Goal: Information Seeking & Learning: Learn about a topic

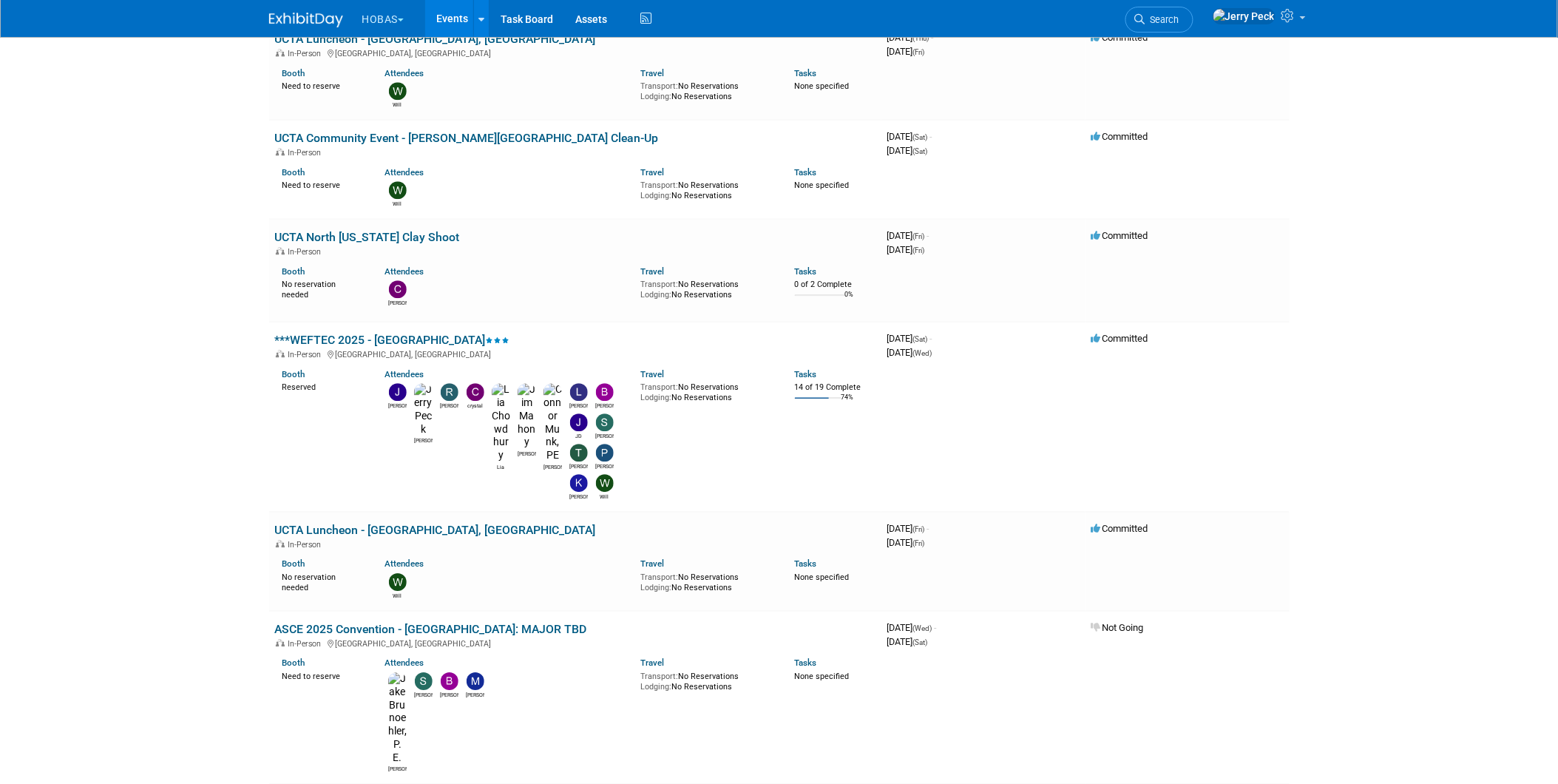
scroll to position [985, 0]
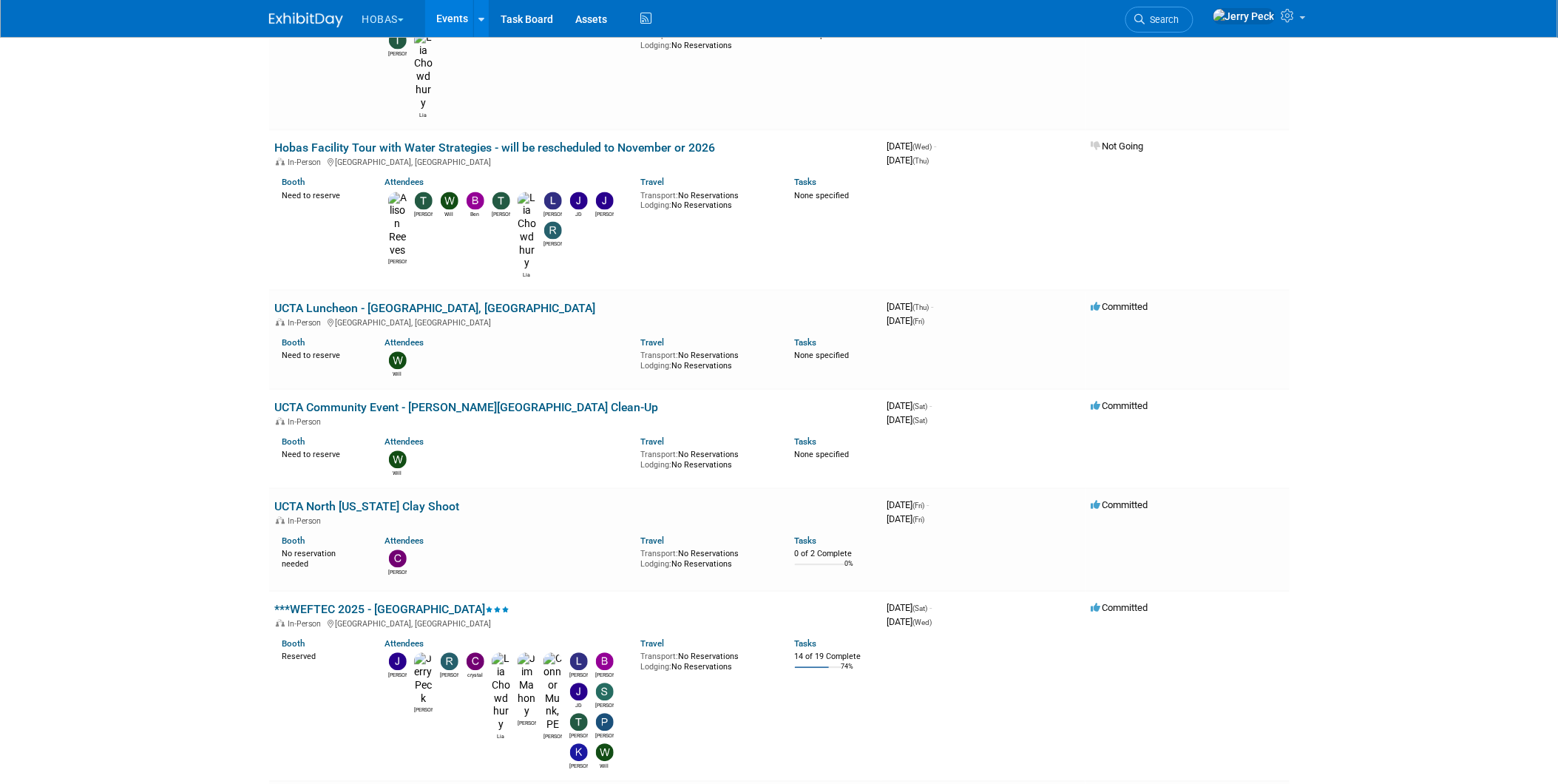
click at [400, 602] on link "***WEFTEC 2025 - [GEOGRAPHIC_DATA]" at bounding box center [392, 609] width 235 height 14
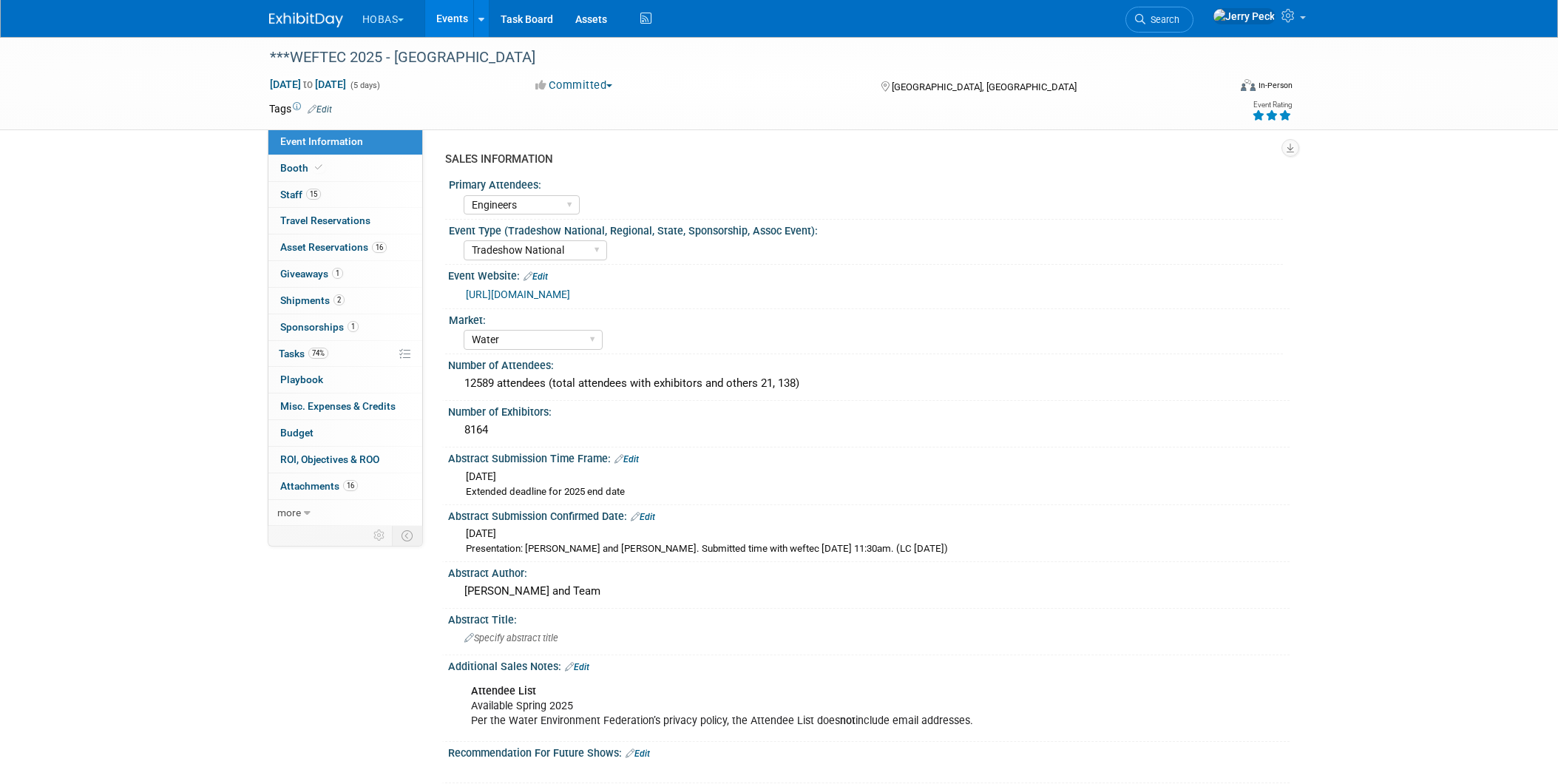
select select "Engineers"
select select "Tradeshow National"
select select "Water"
select select "Exhibiting and Sponsoring"
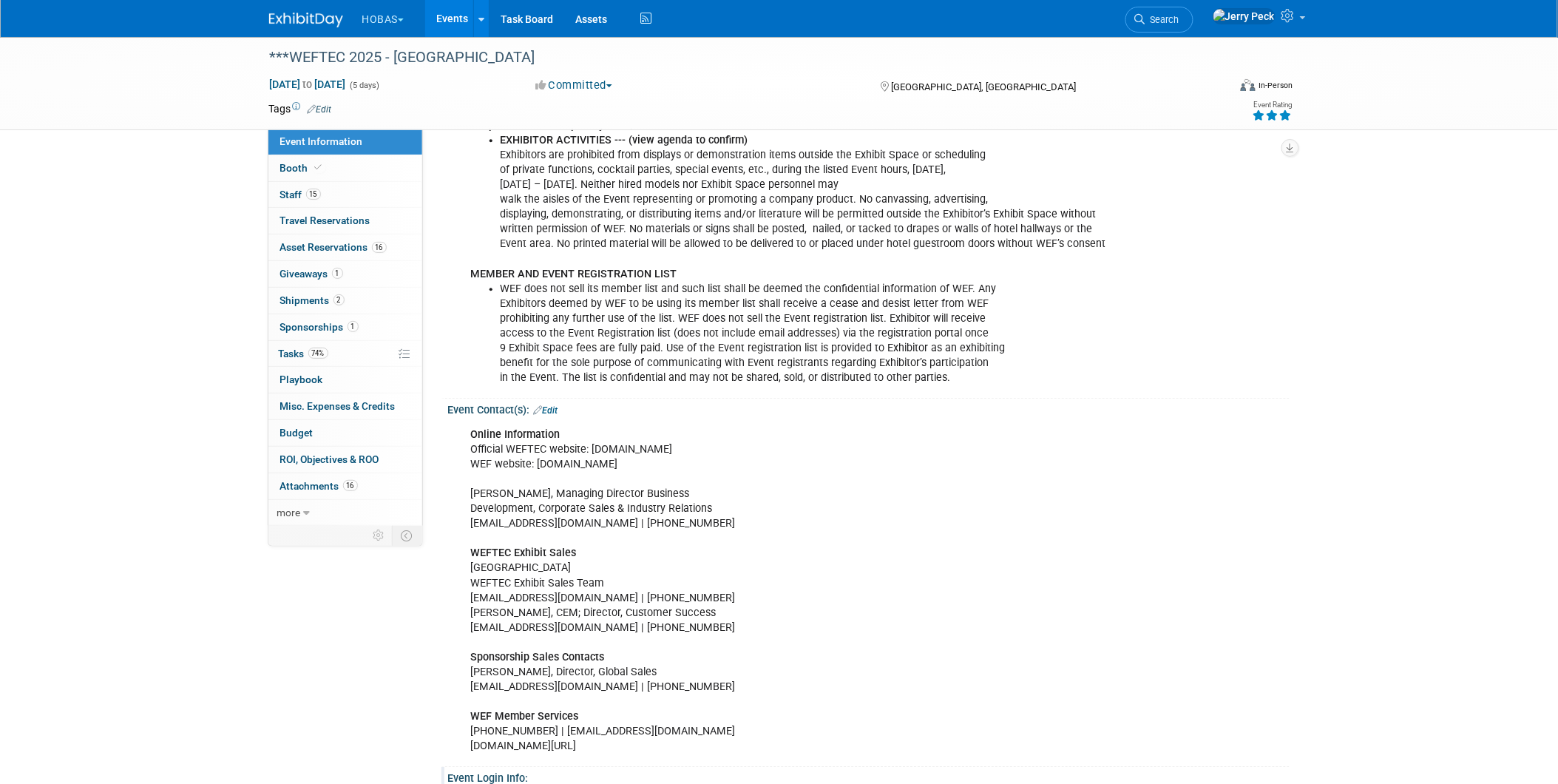
scroll to position [1232, 0]
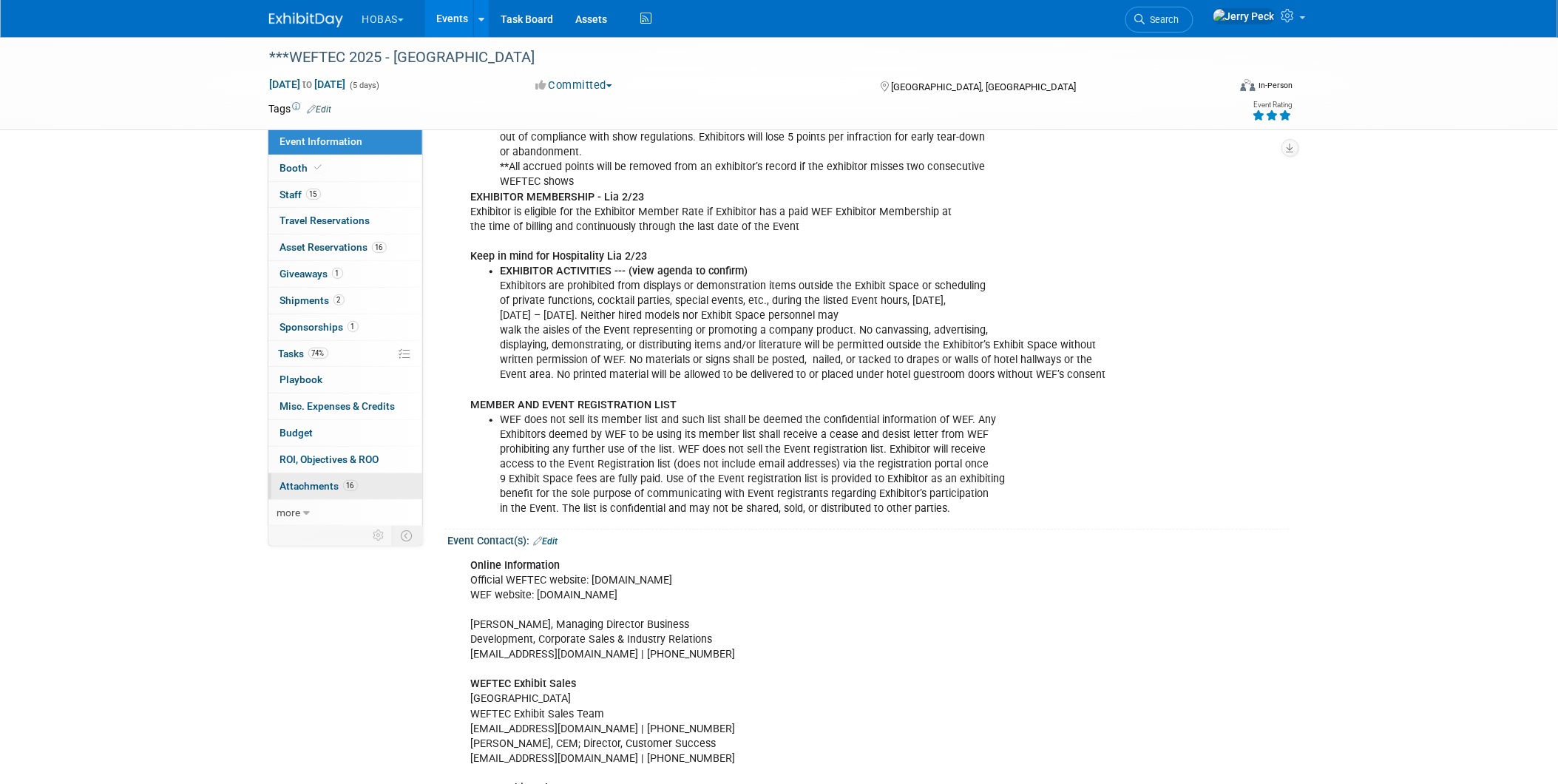
click at [296, 489] on span "Attachments 16" at bounding box center [318, 485] width 77 height 12
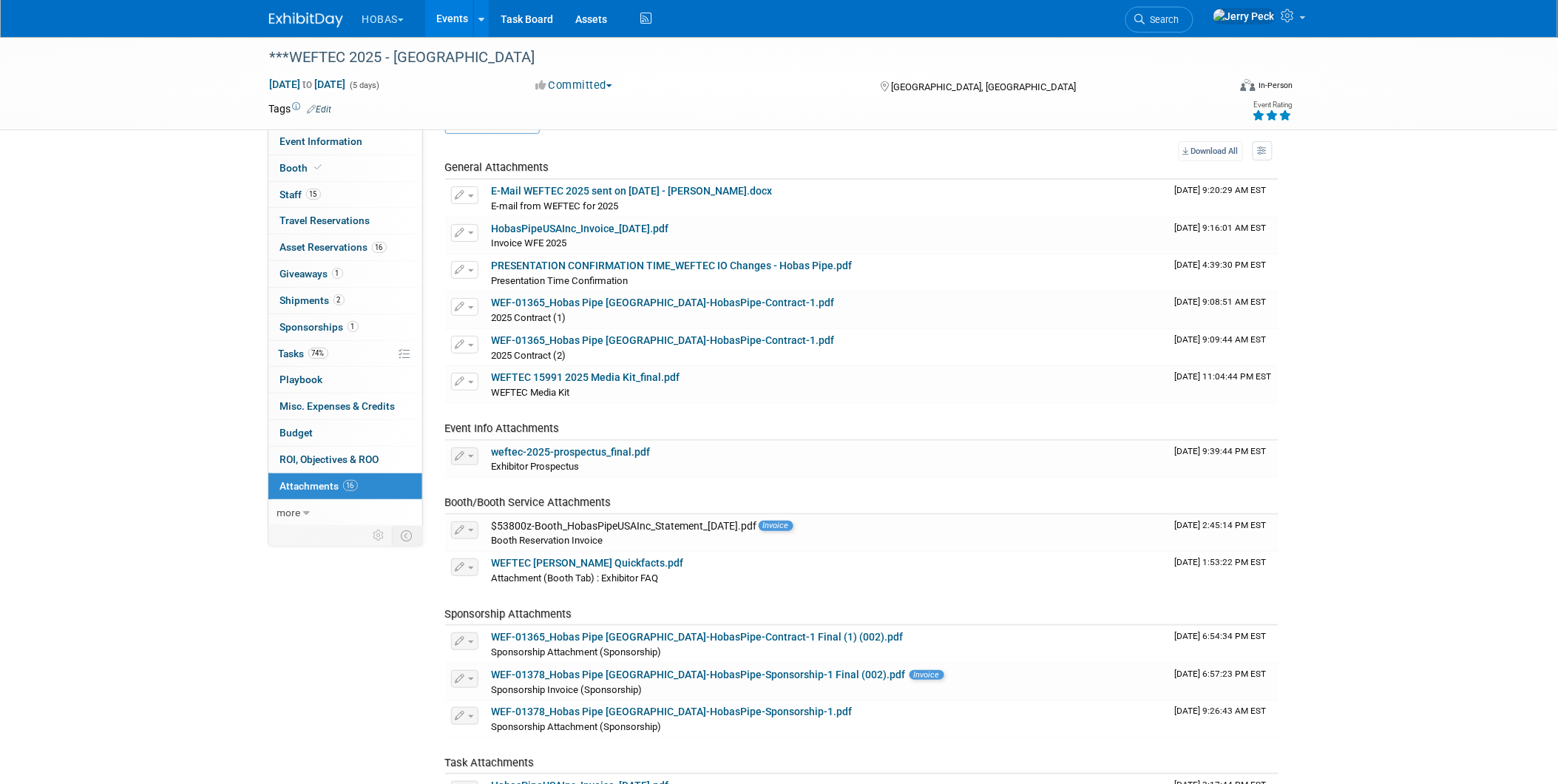
scroll to position [0, 0]
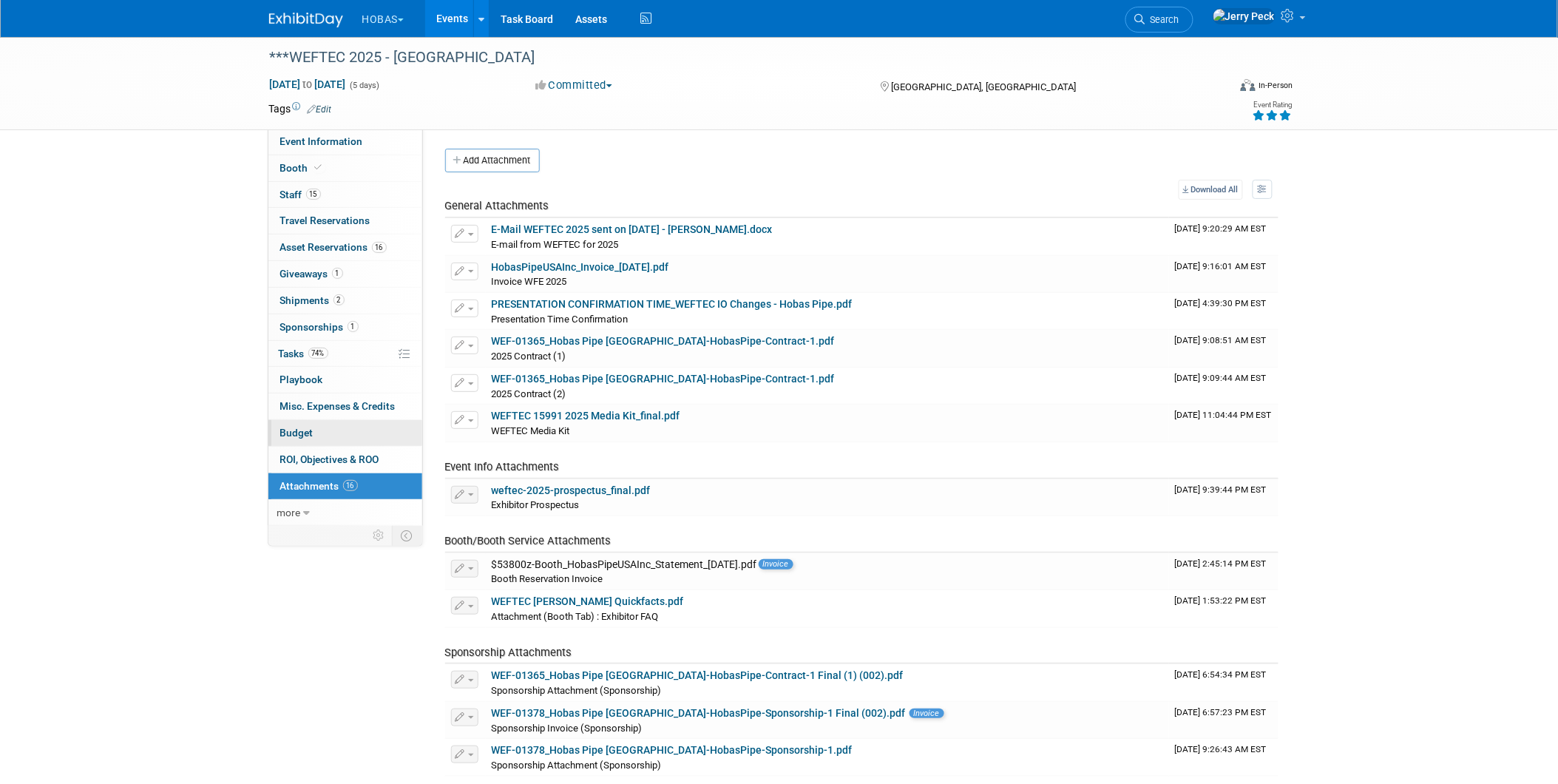
click at [306, 430] on span "Budget" at bounding box center [297, 432] width 34 height 12
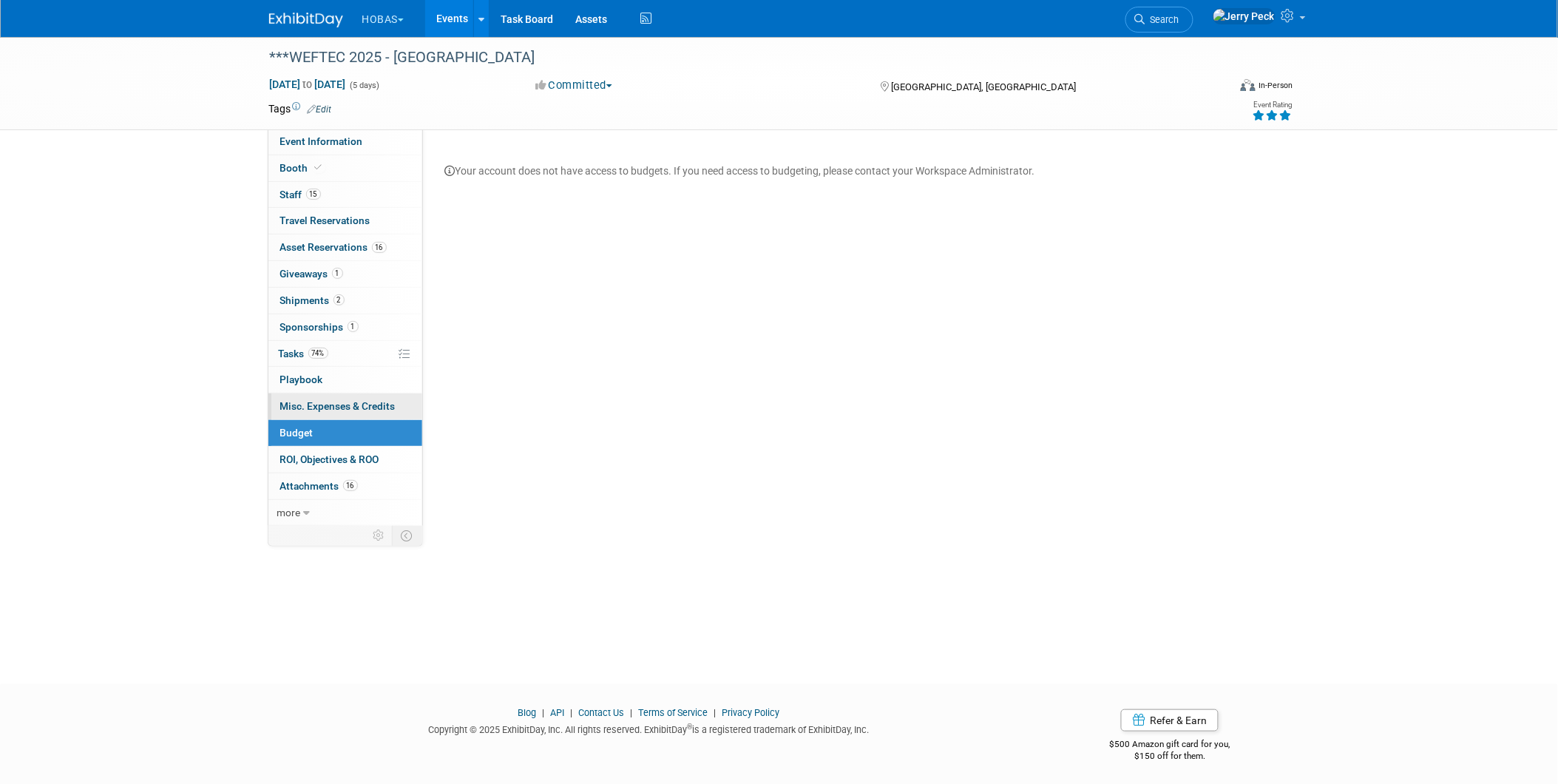
click at [301, 411] on span "Misc. Expenses & Credits 0" at bounding box center [338, 406] width 115 height 12
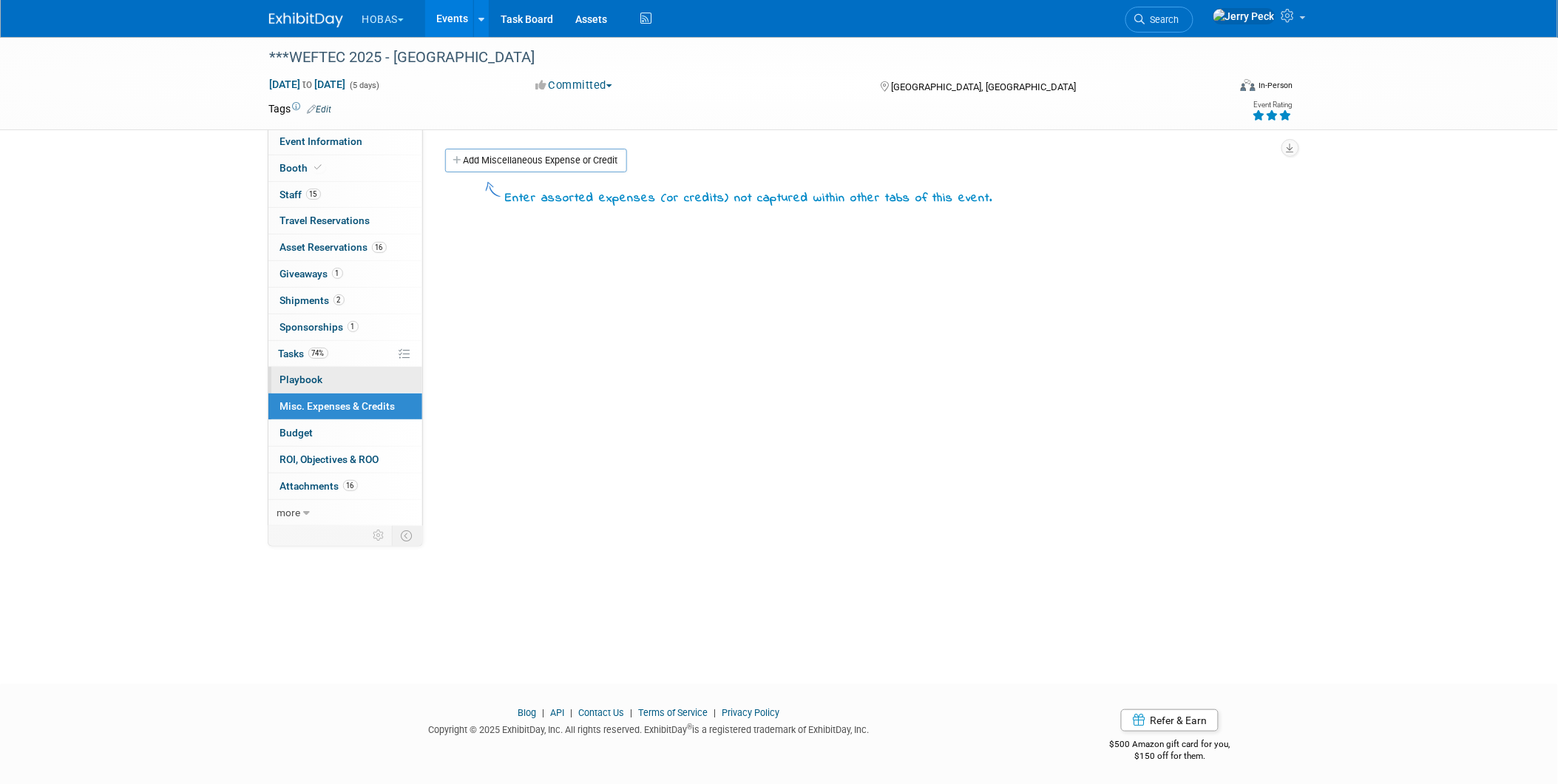
click at [292, 382] on span "Playbook 0" at bounding box center [302, 379] width 43 height 12
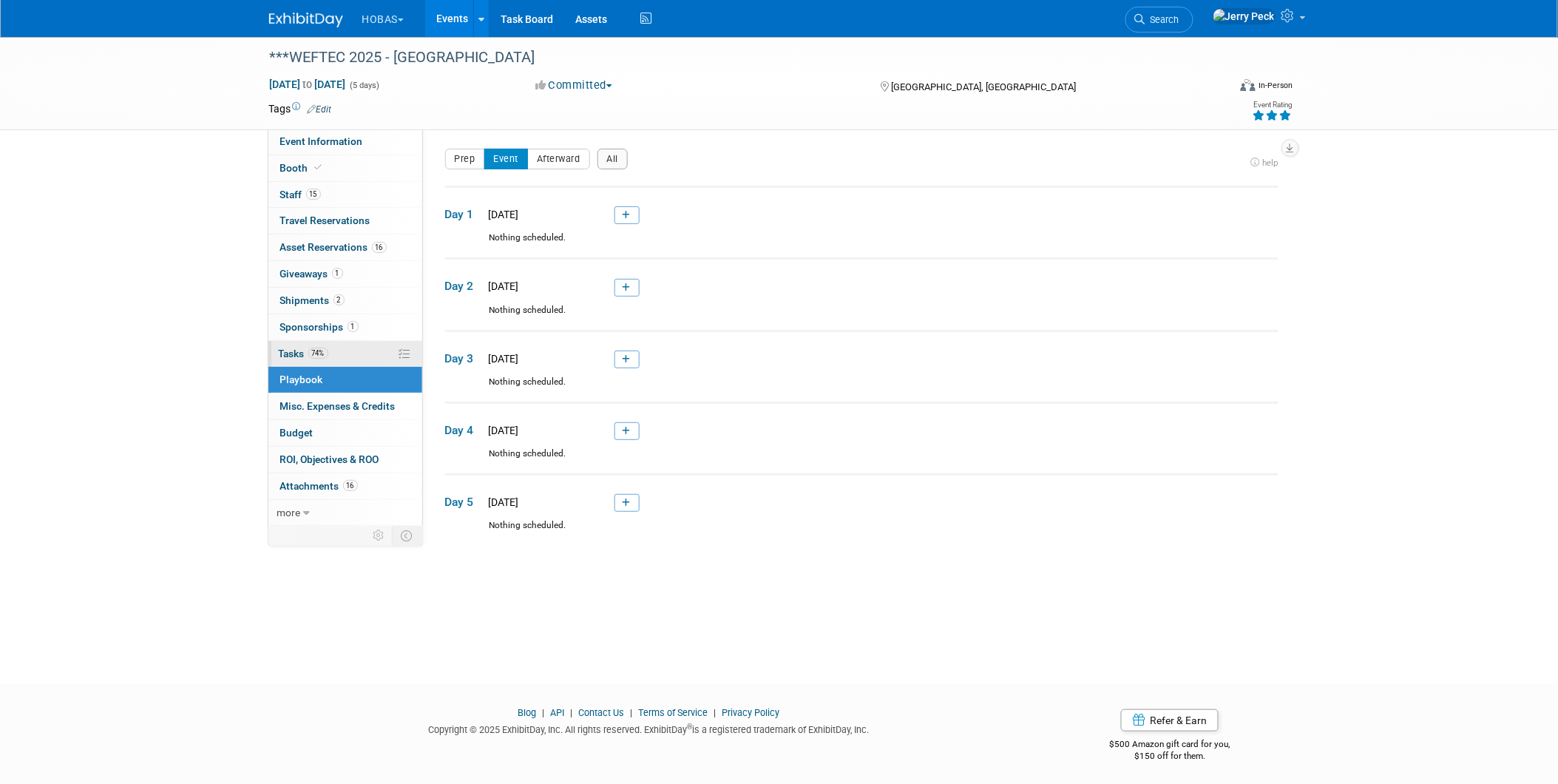
click at [296, 355] on span "Tasks 74%" at bounding box center [303, 353] width 49 height 12
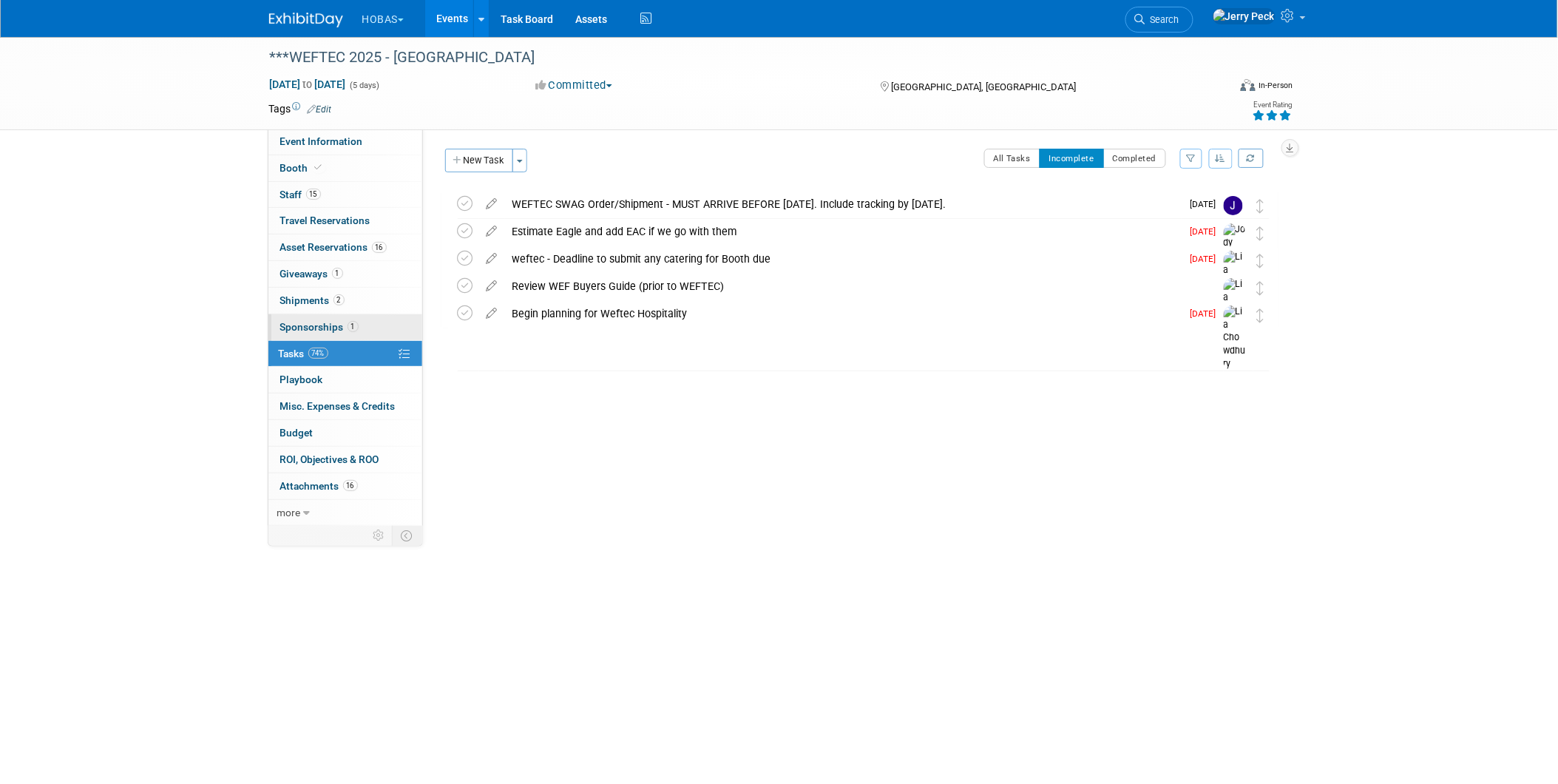
click at [314, 329] on span "Sponsorships 1" at bounding box center [319, 327] width 78 height 12
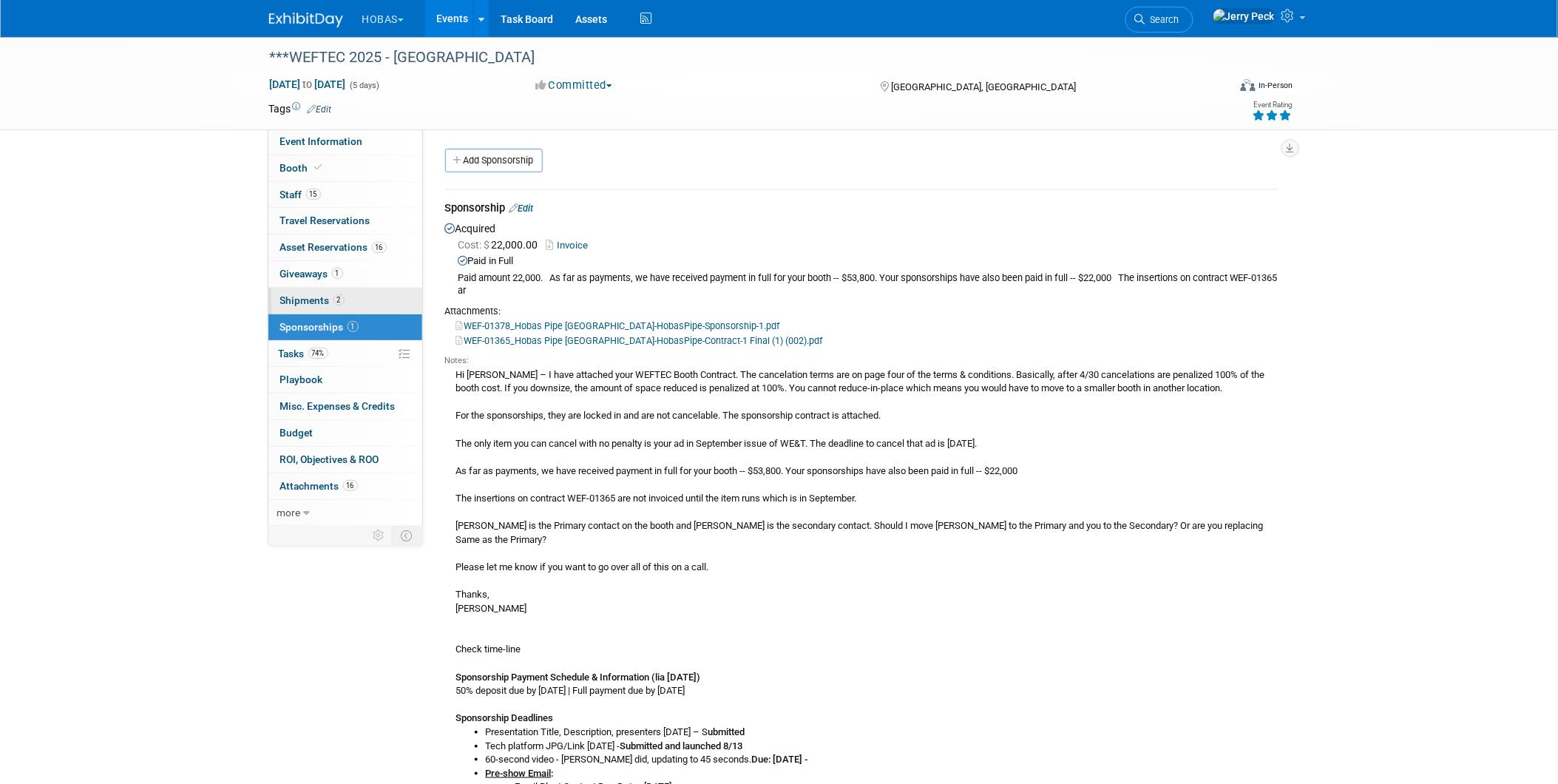
click at [316, 301] on span "Shipments 2" at bounding box center [312, 300] width 64 height 12
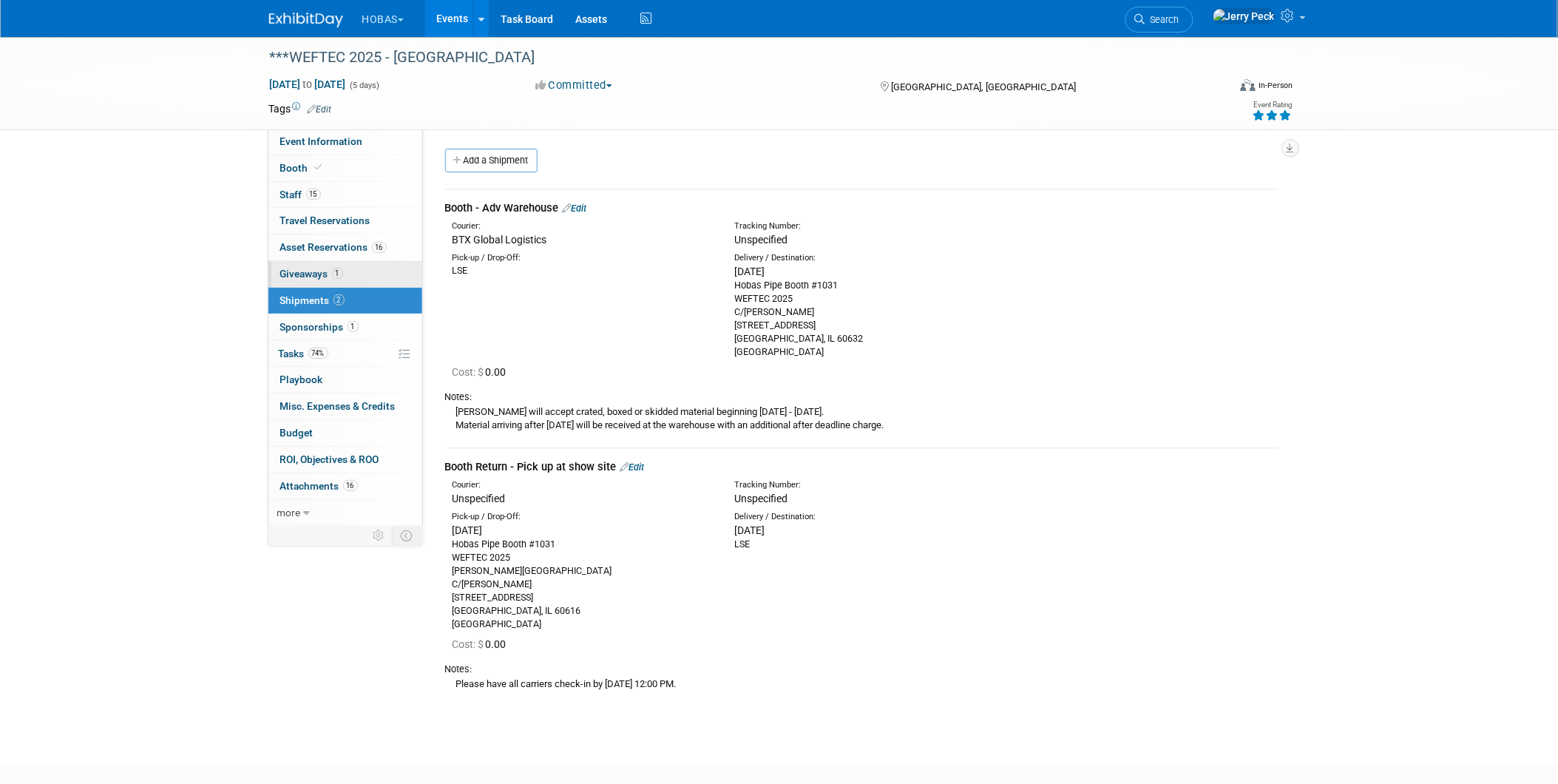
click at [314, 270] on span "Giveaways 1" at bounding box center [311, 273] width 62 height 12
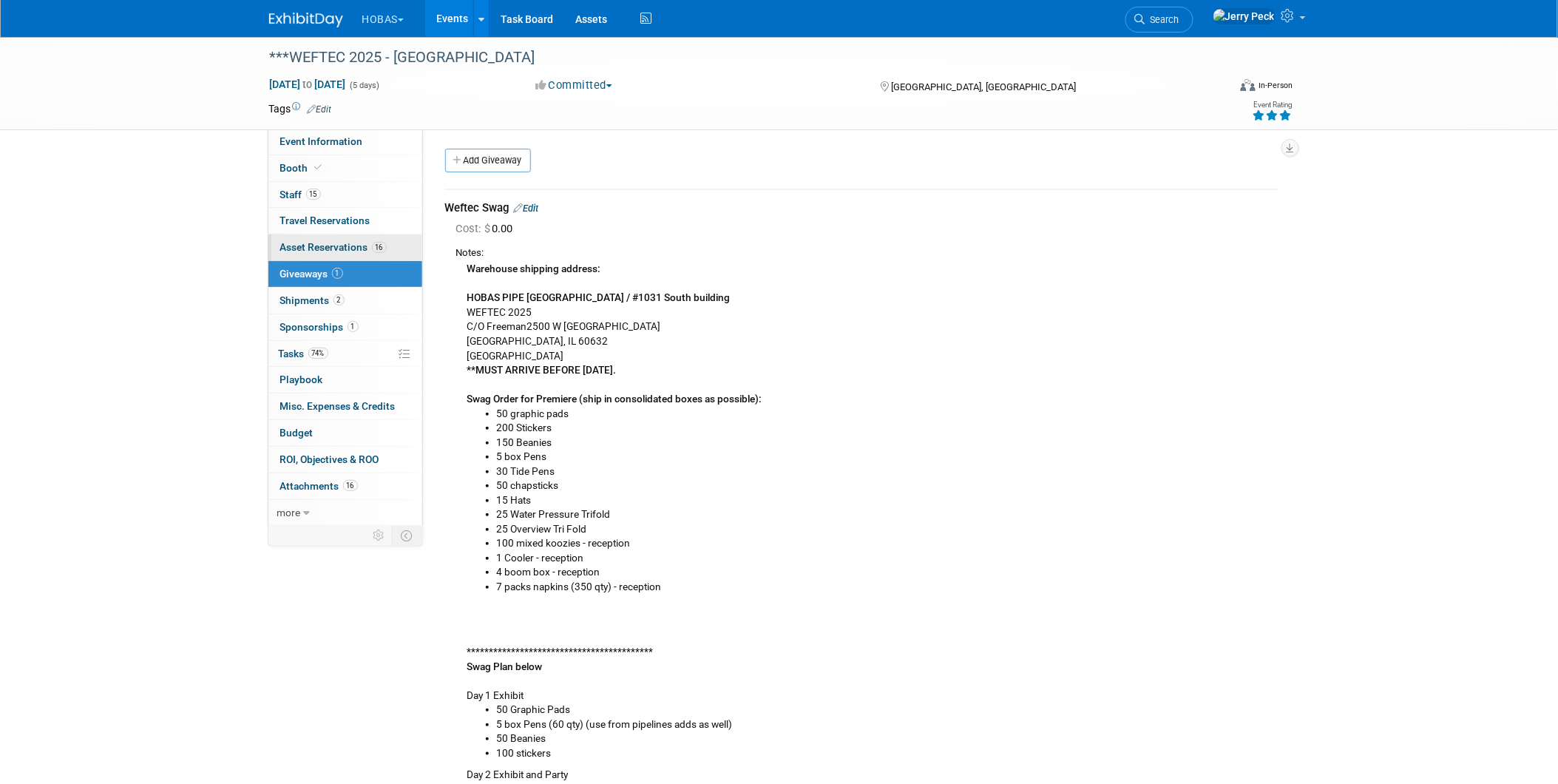
click at [350, 257] on link "16 Asset Reservations 16" at bounding box center [345, 248] width 154 height 26
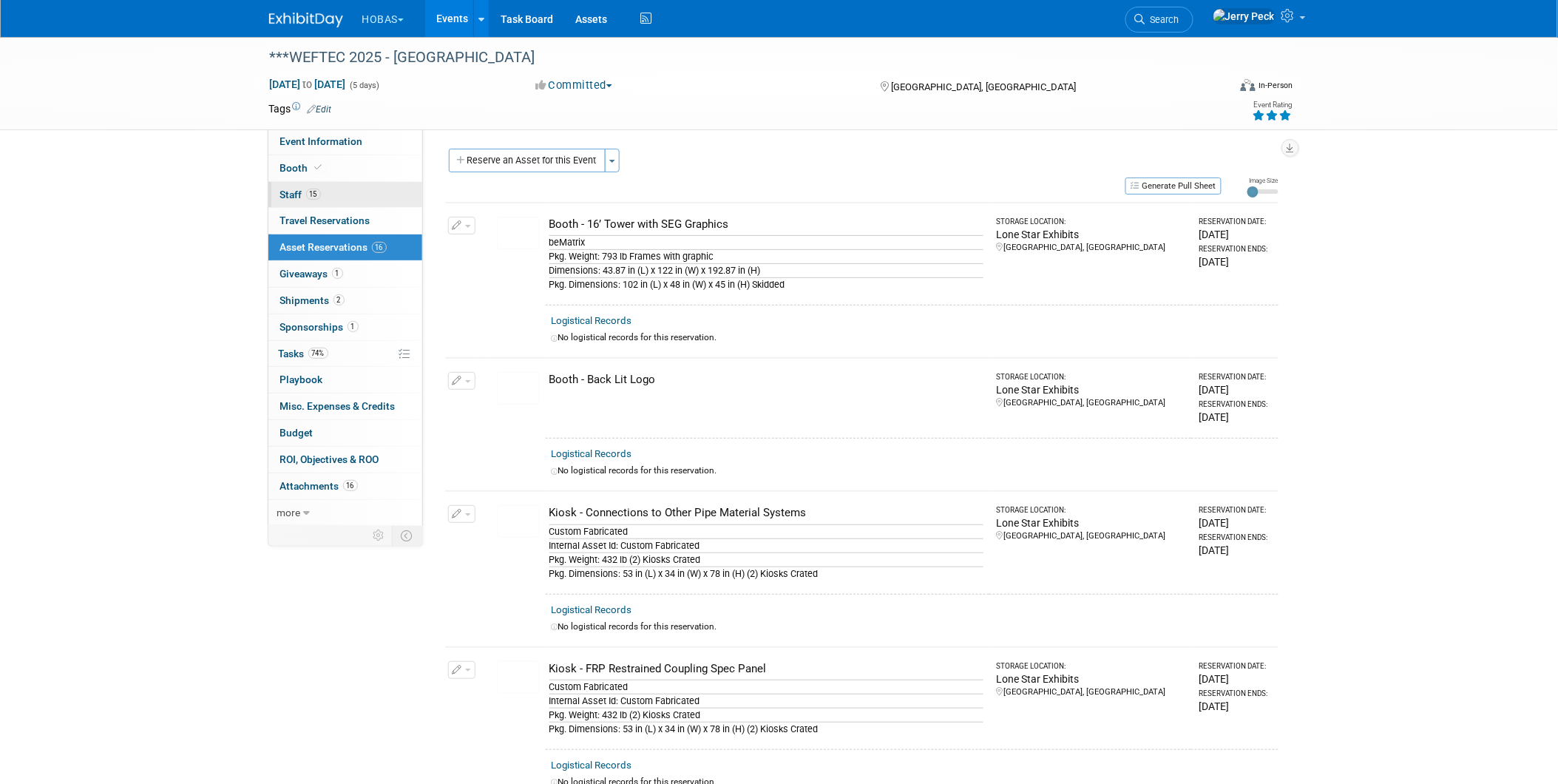
click at [309, 195] on span "15" at bounding box center [314, 194] width 15 height 11
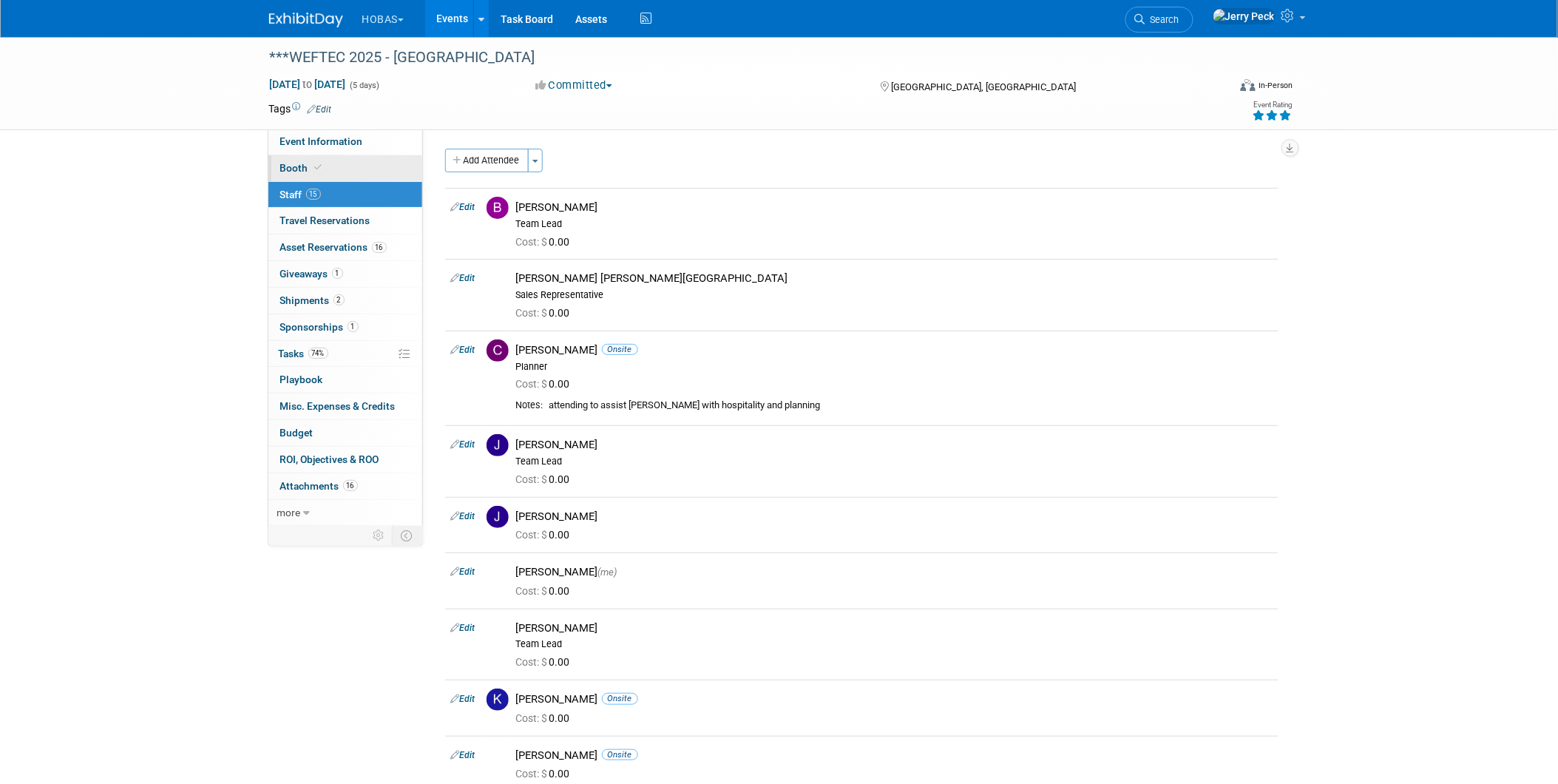
click at [309, 167] on span "Booth" at bounding box center [303, 168] width 45 height 12
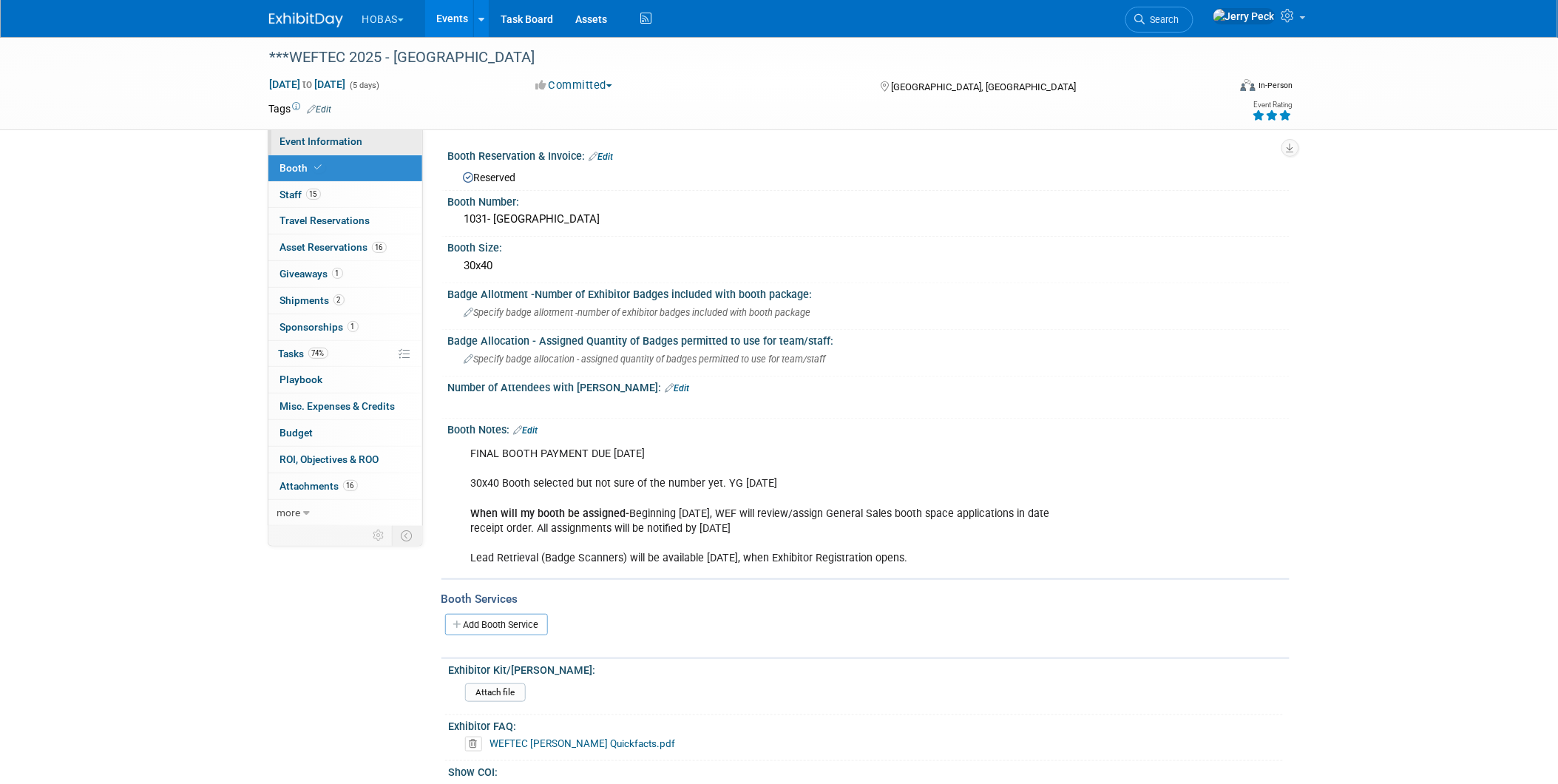
click at [304, 138] on span "Event Information" at bounding box center [321, 141] width 83 height 12
select select "Engineers"
select select "Tradeshow National"
select select "Water"
select select "Exhibiting and Sponsoring"
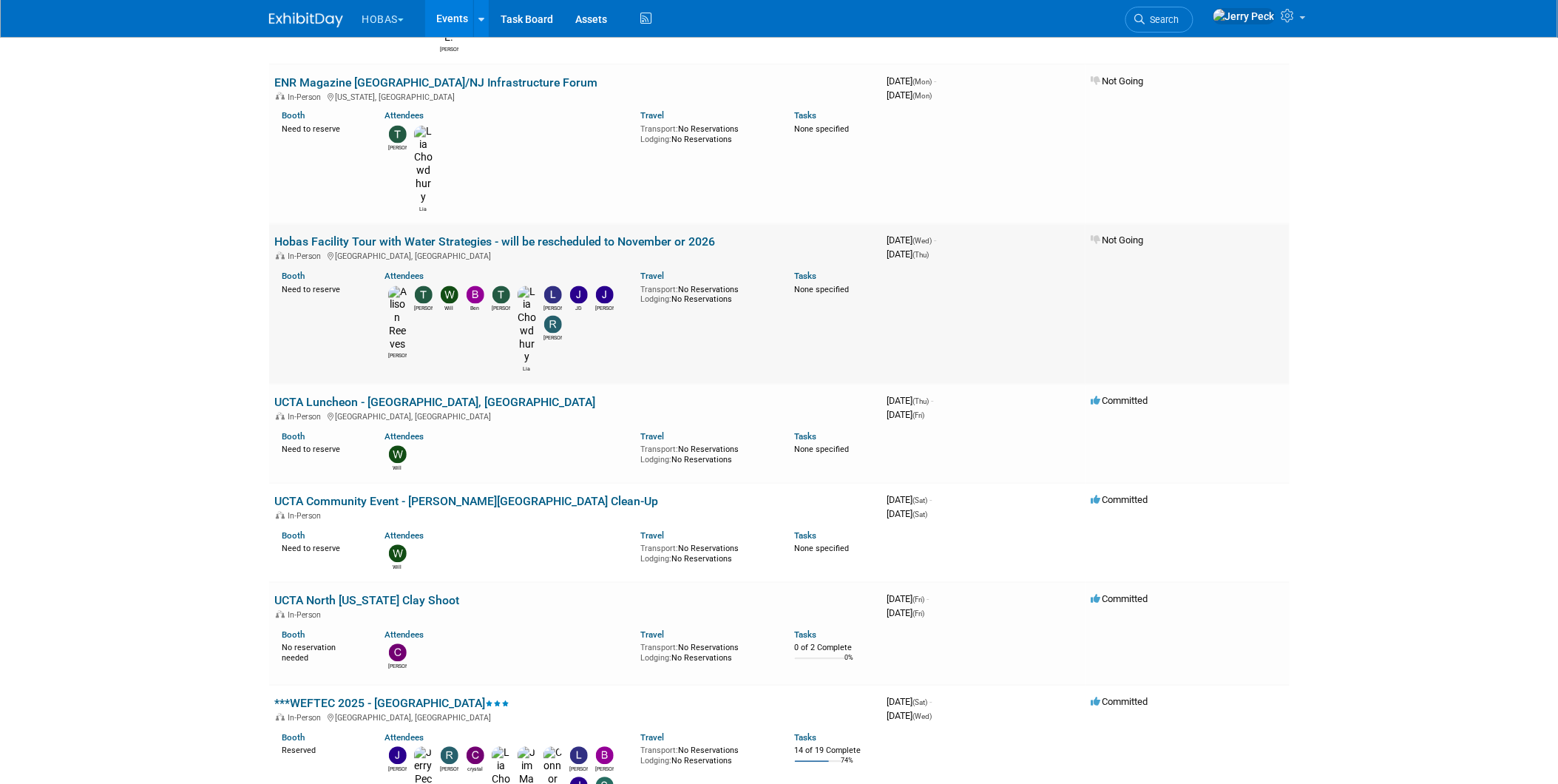
scroll to position [903, 0]
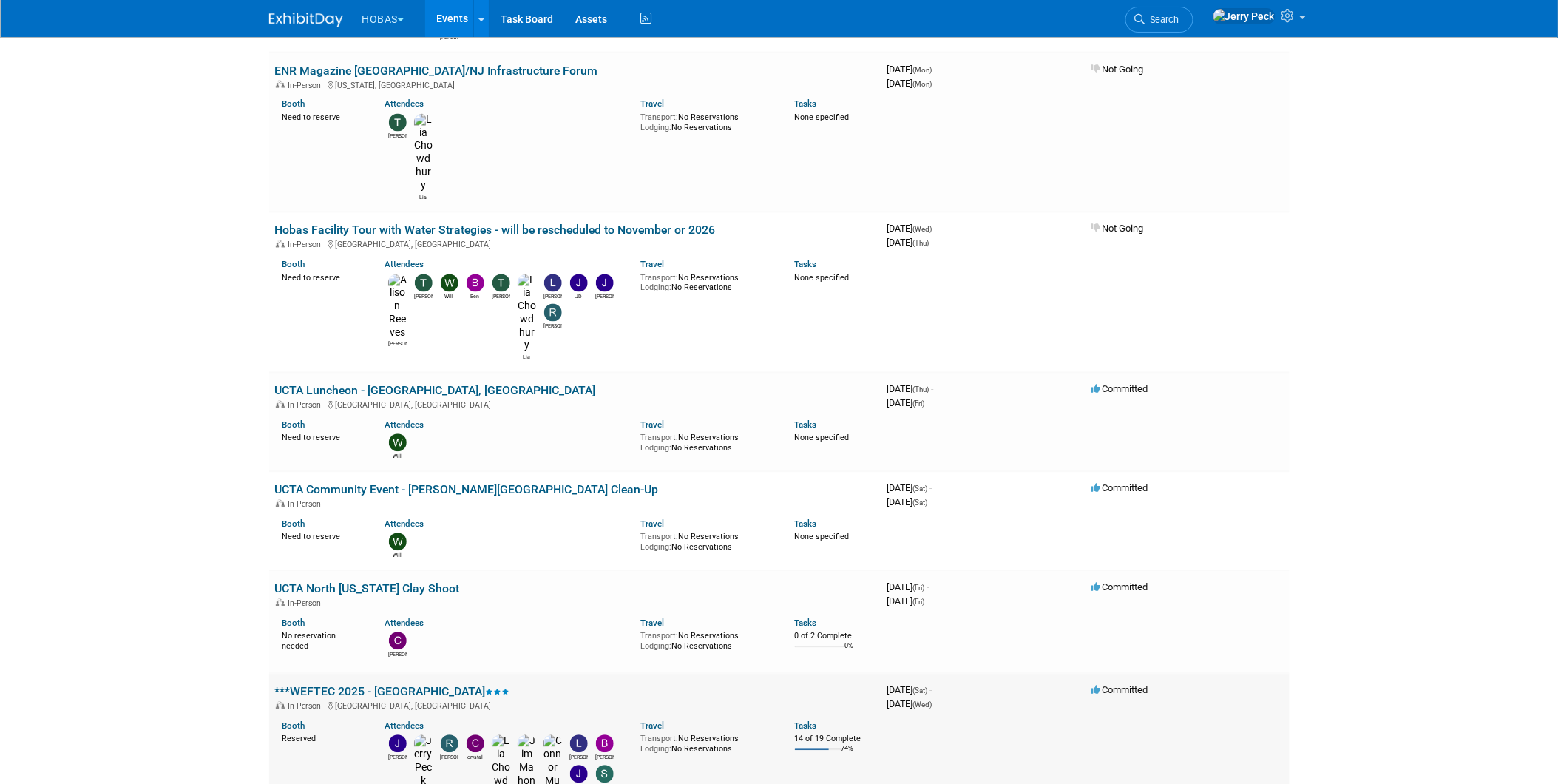
click at [363, 684] on link "***WEFTEC 2025 - [GEOGRAPHIC_DATA]" at bounding box center [392, 691] width 235 height 14
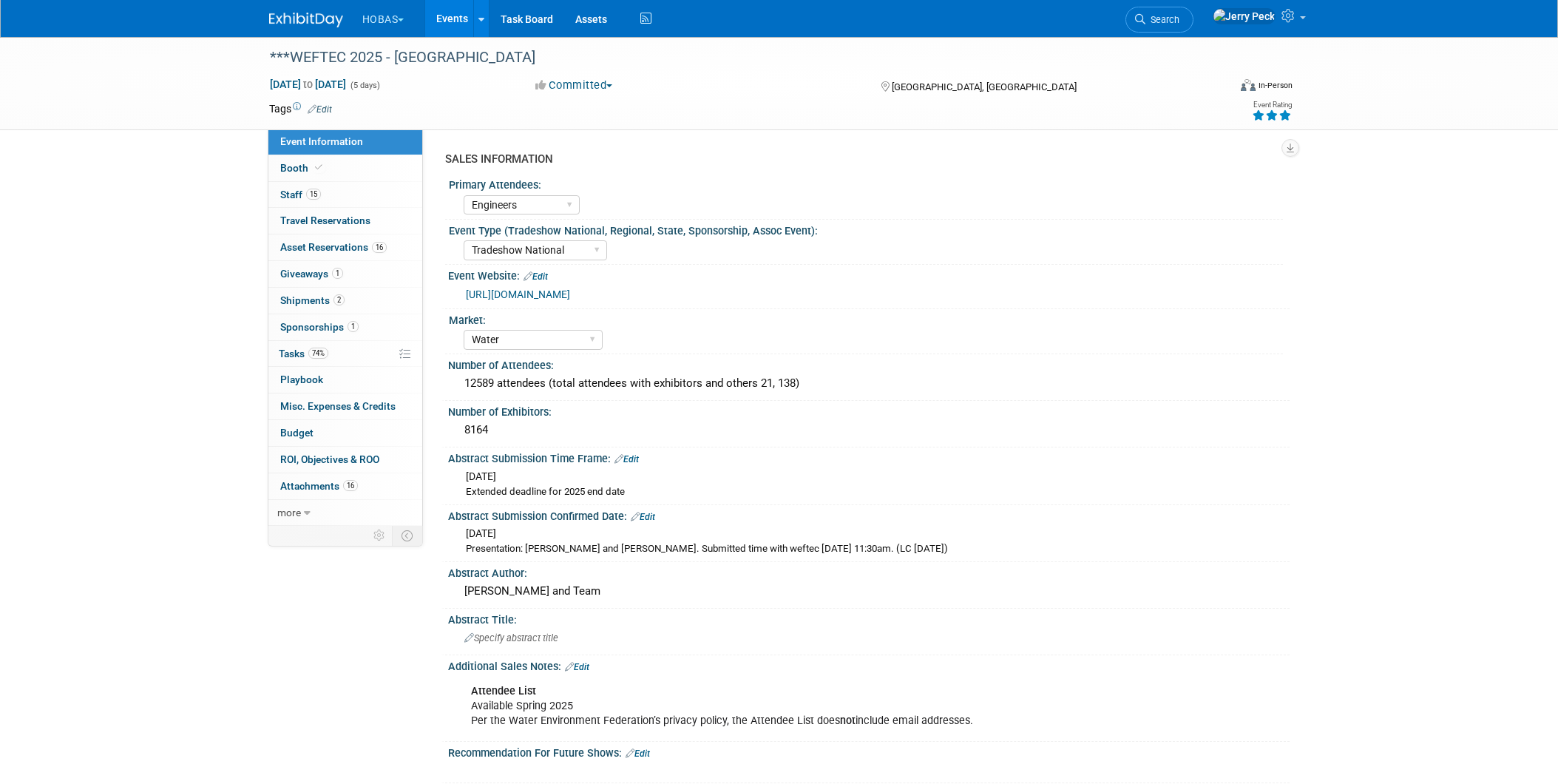
select select "Engineers"
select select "Tradeshow National"
select select "Water"
select select "Exhibiting and Sponsoring"
click at [290, 489] on span "Attachments 16" at bounding box center [318, 485] width 77 height 12
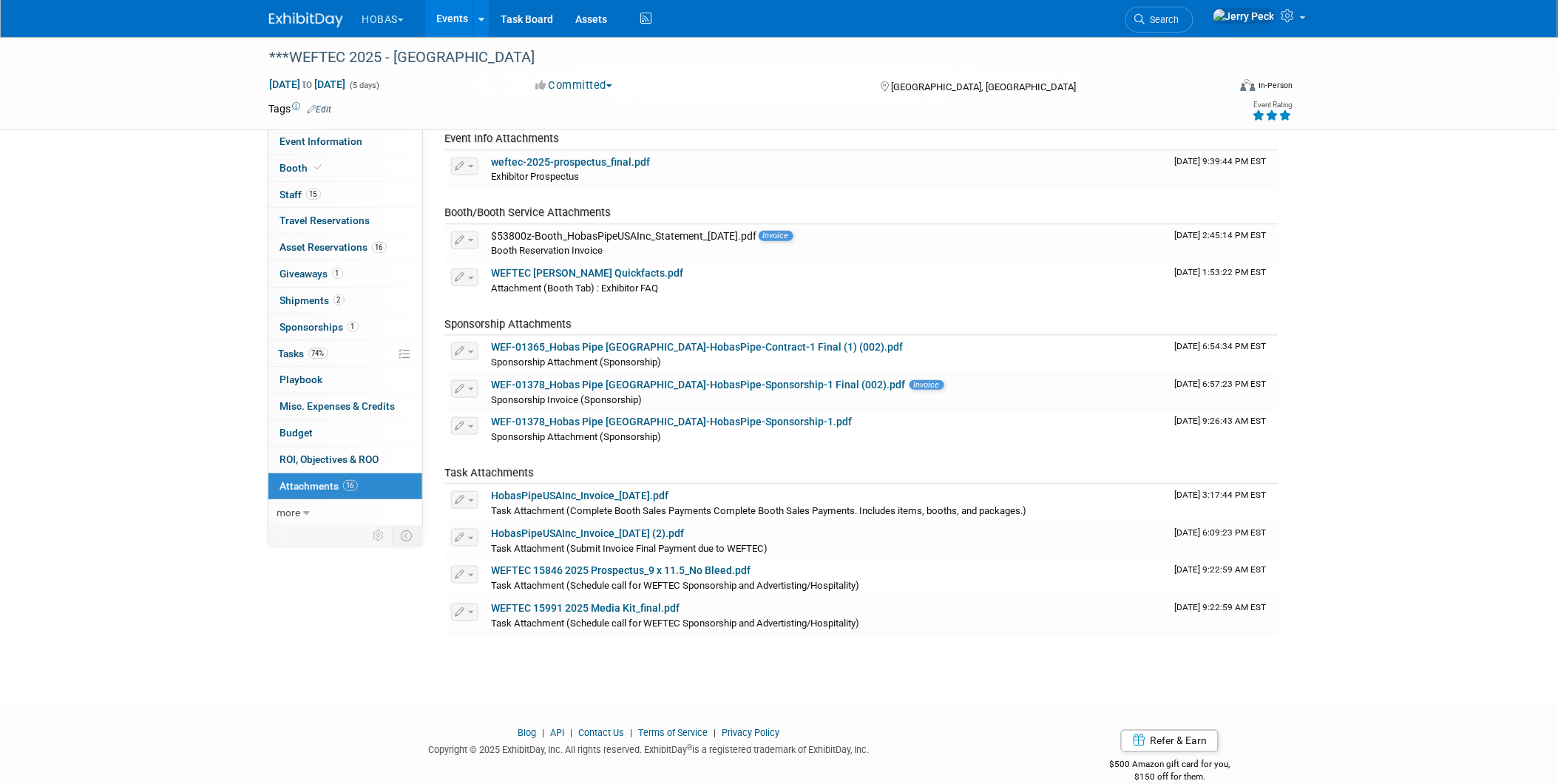
scroll to position [350, 0]
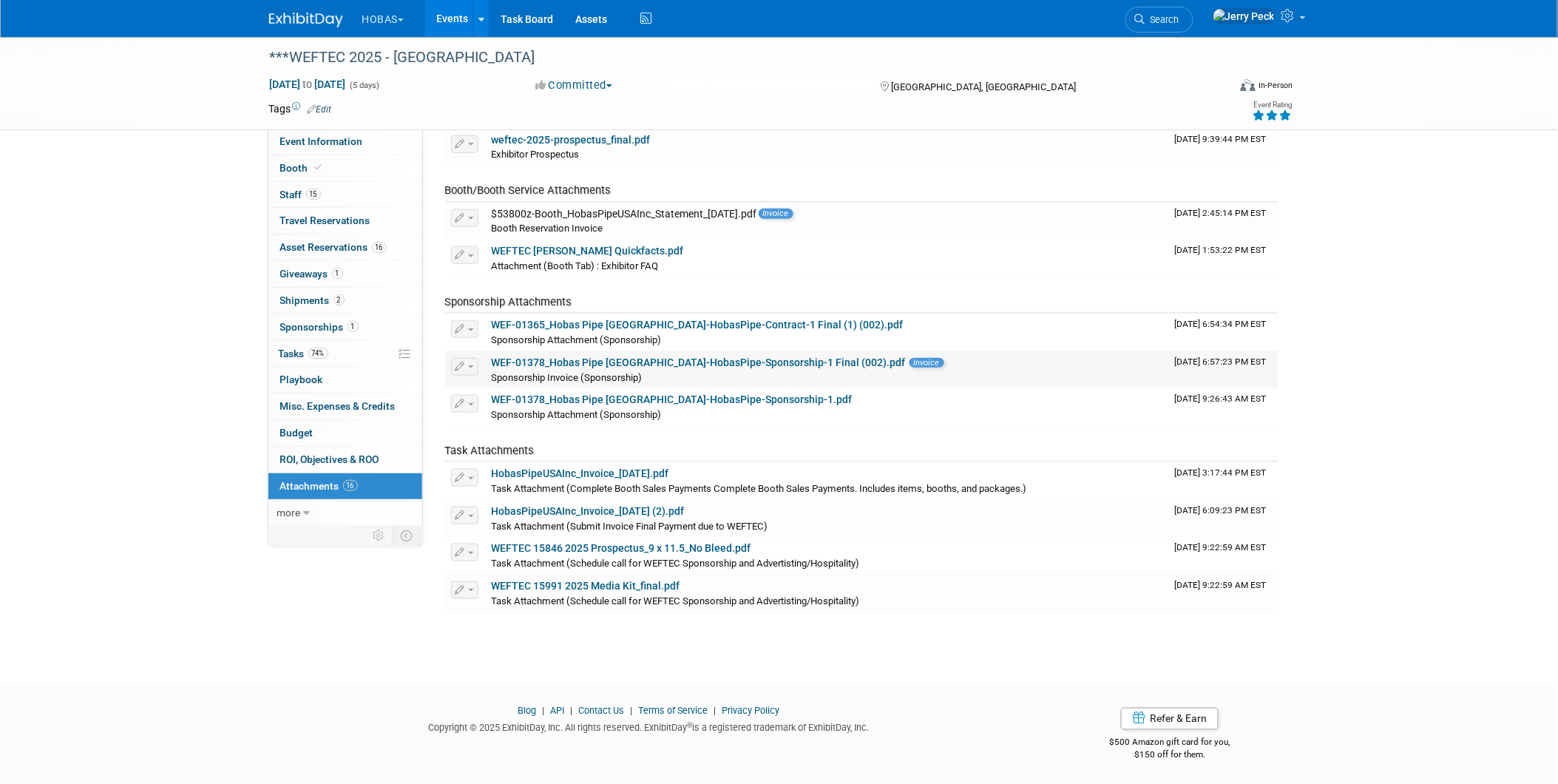
click at [817, 357] on link "WEF-01378_Hobas Pipe USA__2025-HobasPipe-Sponsorship-1 Final (002).pdf" at bounding box center [698, 362] width 414 height 12
click at [305, 222] on span "Travel Reservations 0" at bounding box center [325, 220] width 90 height 12
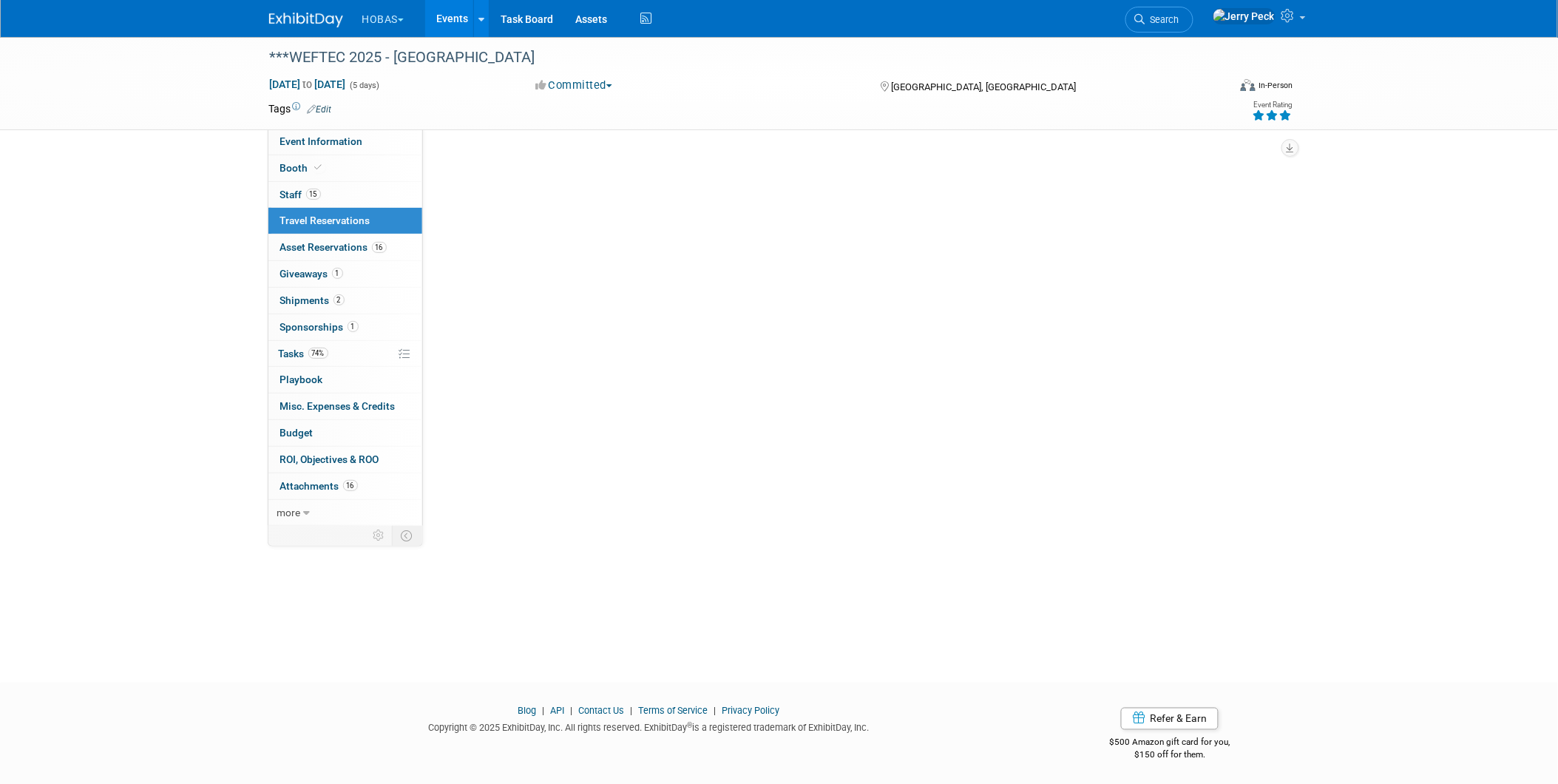
scroll to position [0, 0]
click at [296, 187] on link "15 Staff 15" at bounding box center [345, 195] width 154 height 26
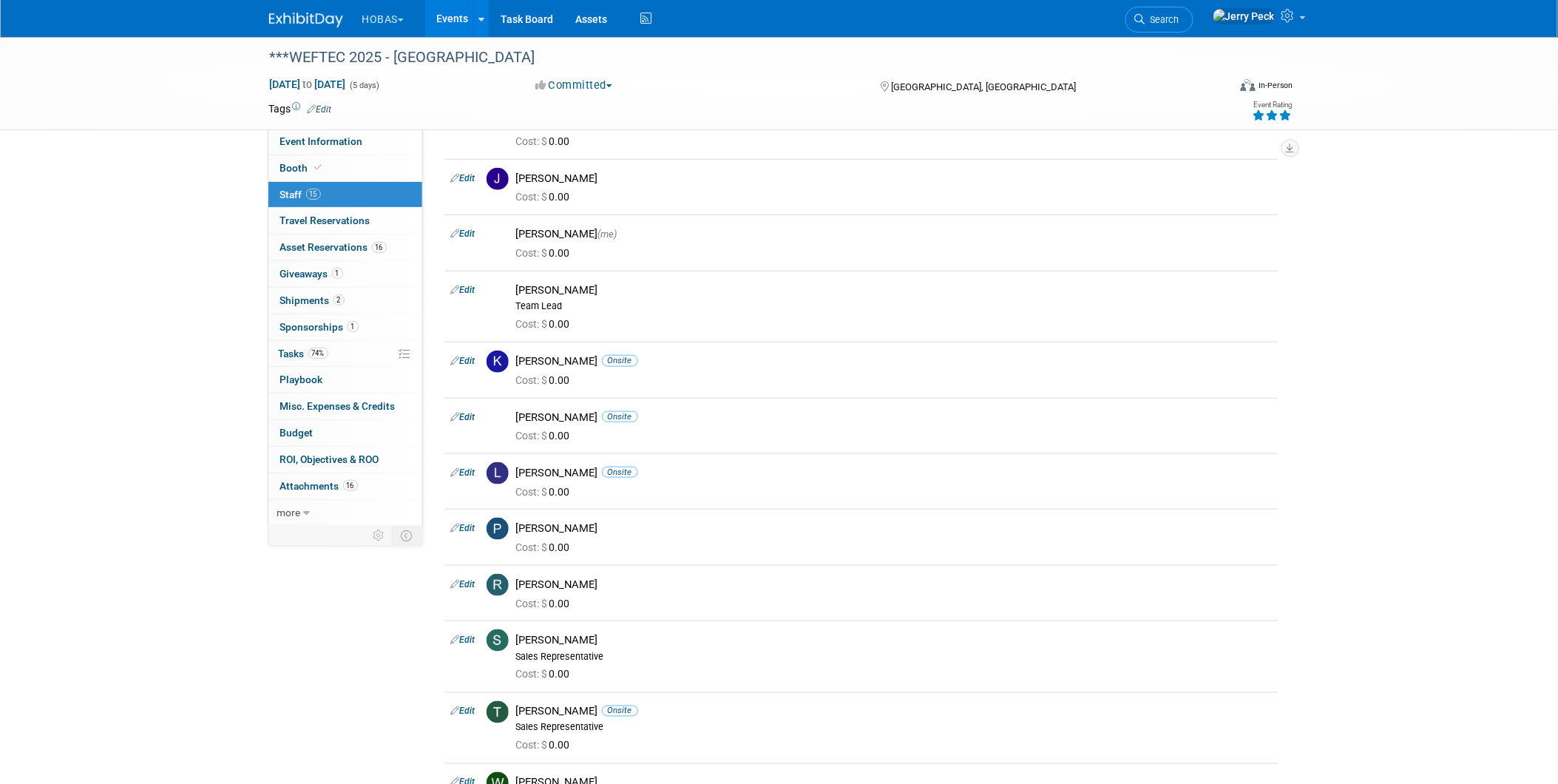
scroll to position [411, 0]
